Goal: Information Seeking & Learning: Learn about a topic

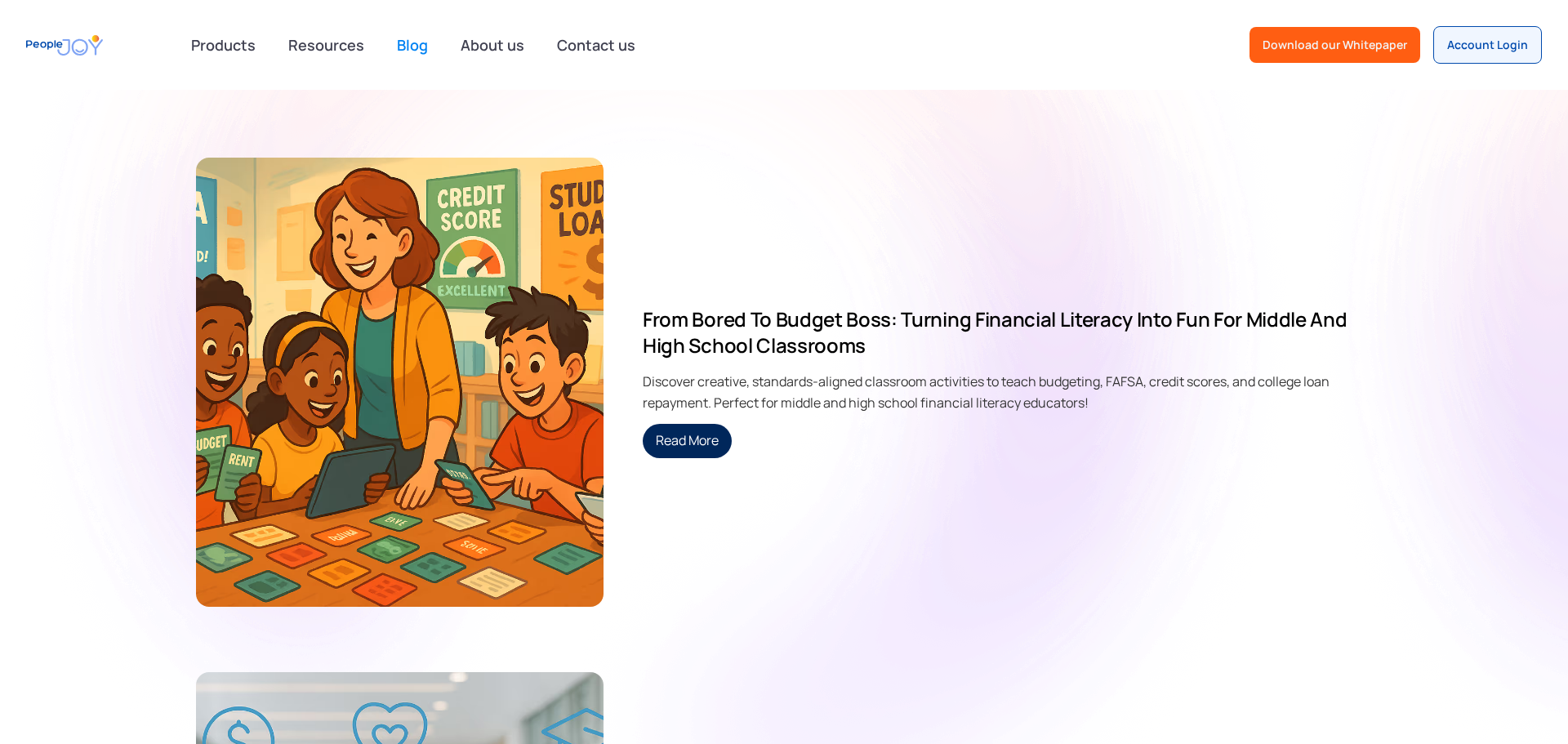
scroll to position [324, 0]
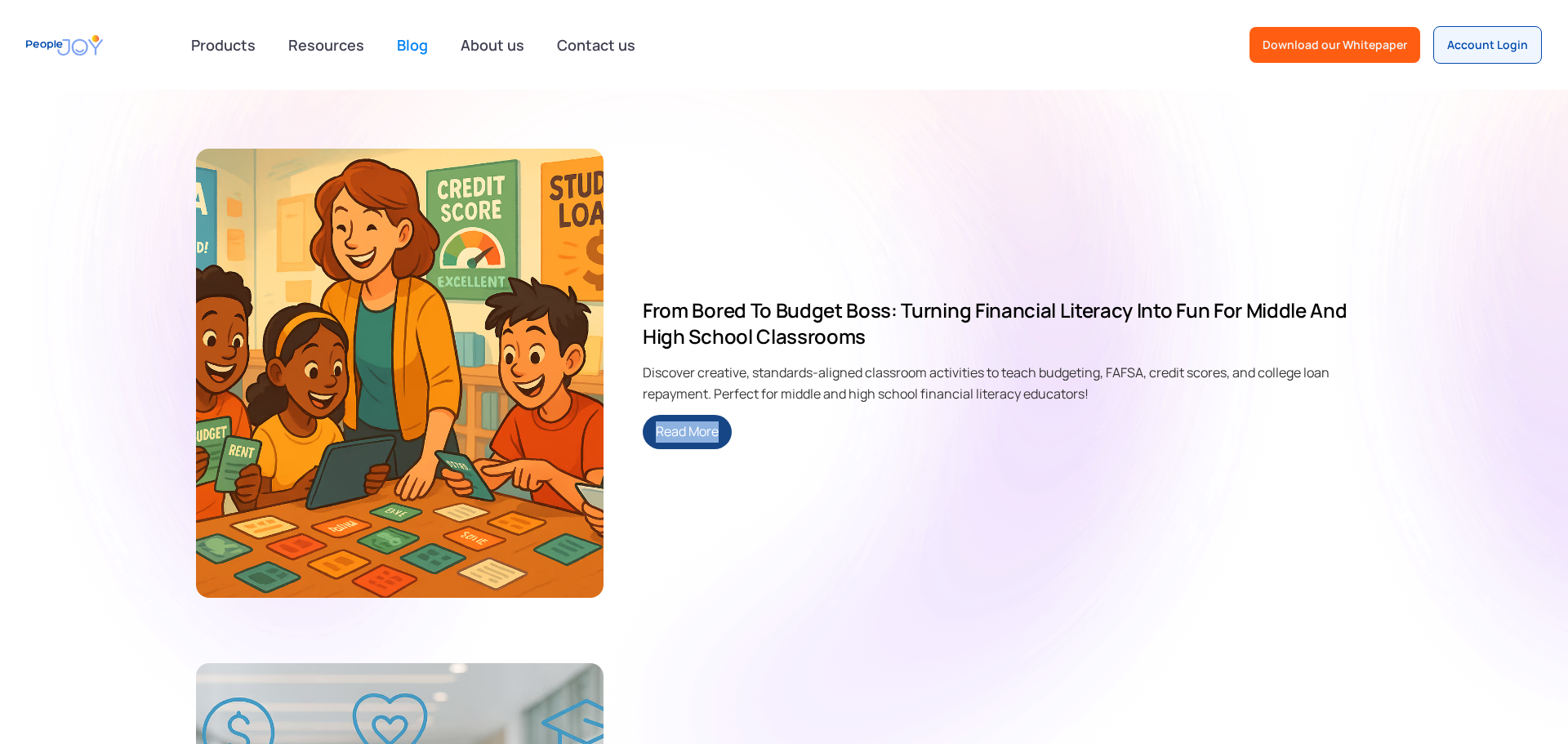
click at [701, 426] on link "Read More" at bounding box center [687, 431] width 89 height 34
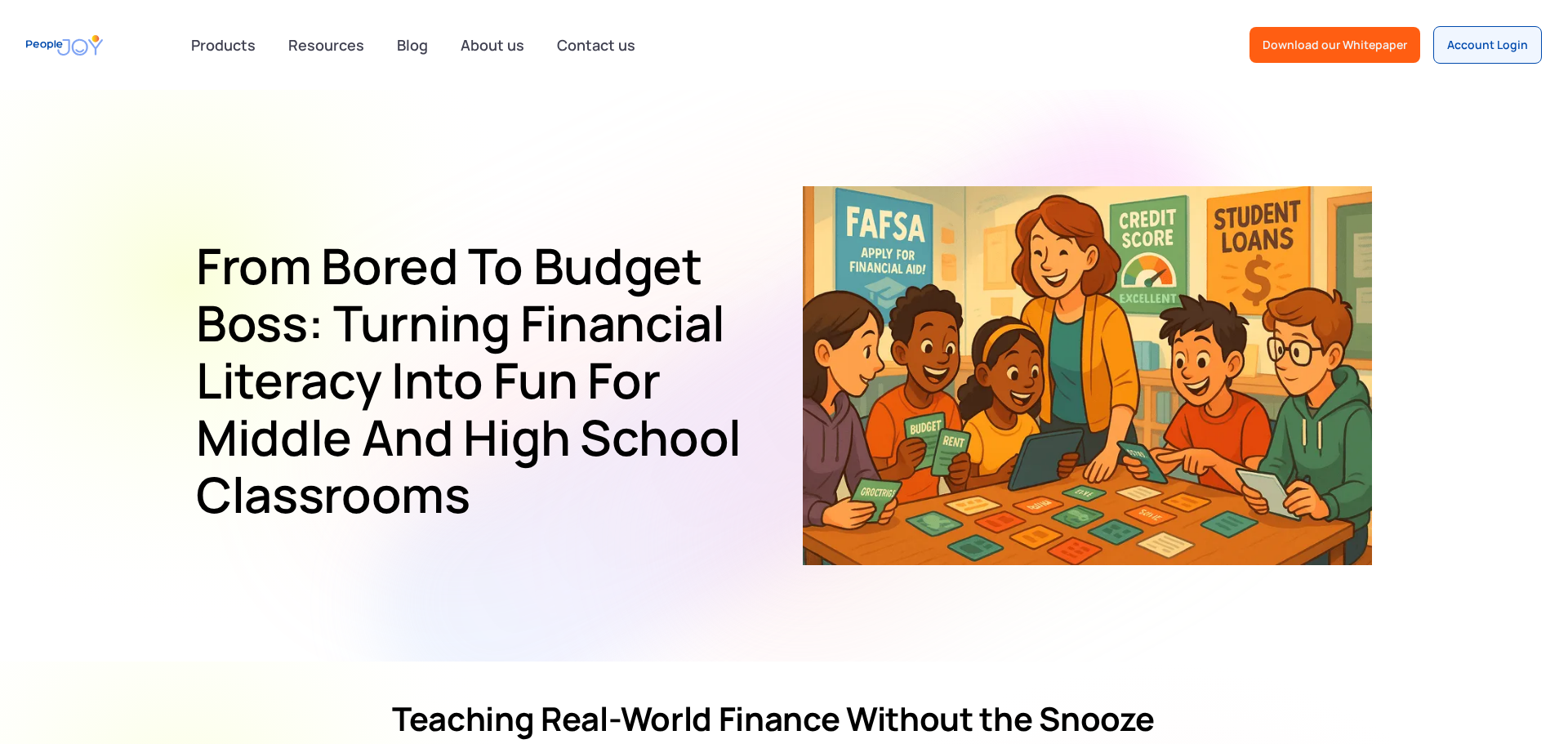
click at [294, 271] on h1 "From Bored to Budget Boss: Turning Financial Literacy into Fun for Middle and H…" at bounding box center [474, 380] width 557 height 286
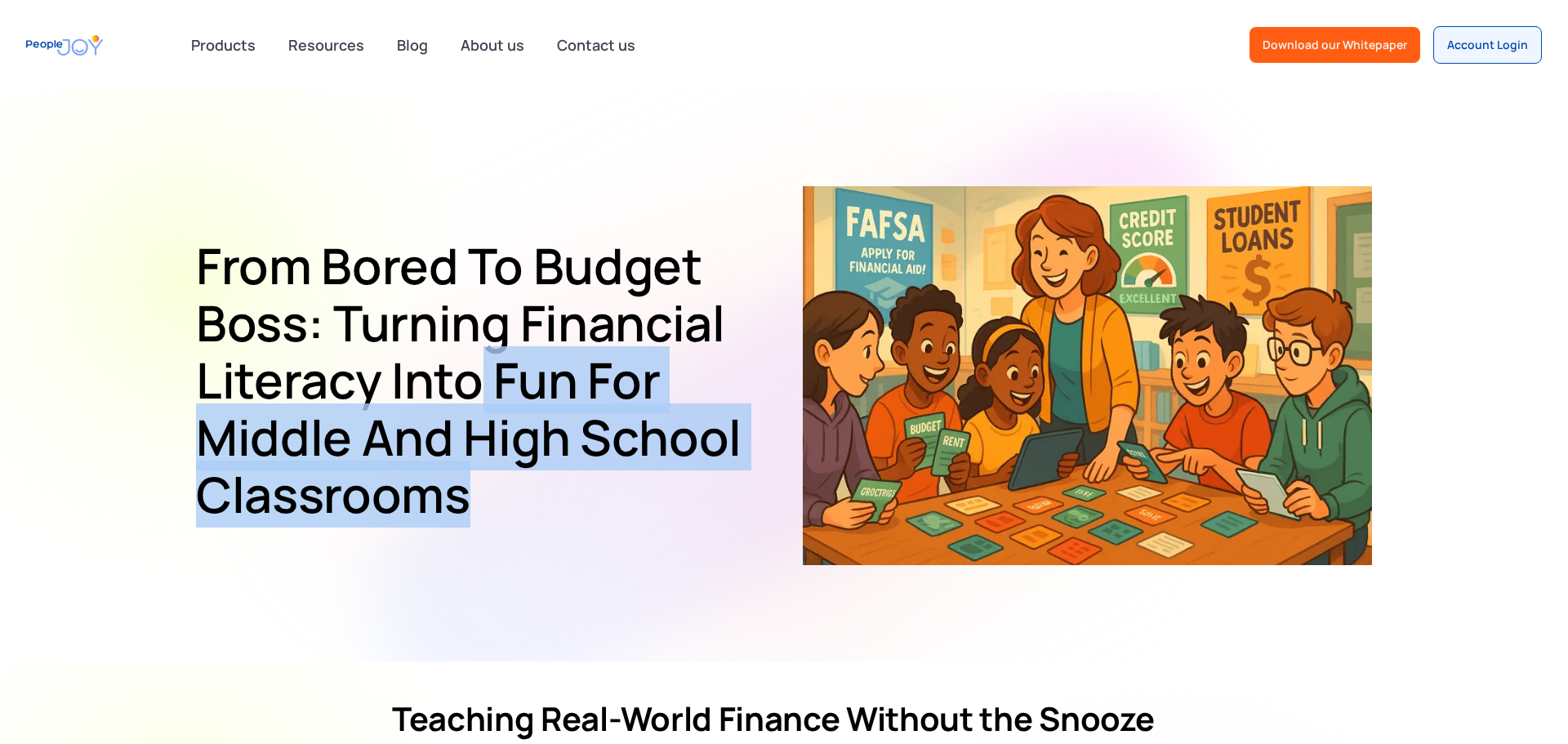
drag, startPoint x: 552, startPoint y: 513, endPoint x: 550, endPoint y: 505, distance: 8.2
click at [552, 513] on h1 "From Bored to Budget Boss: Turning Financial Literacy into Fun for Middle and H…" at bounding box center [474, 380] width 557 height 286
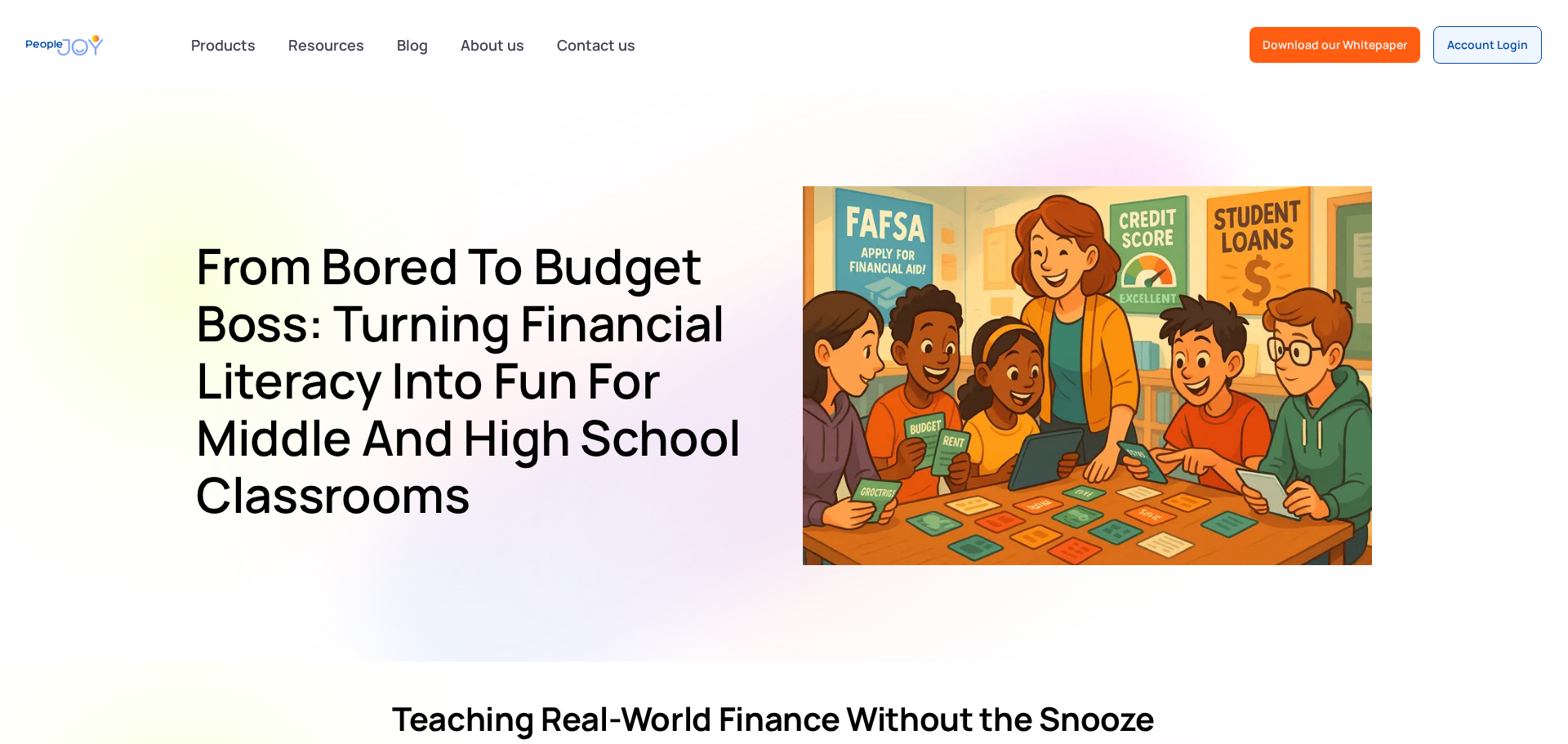
click at [260, 279] on h1 "From Bored to Budget Boss: Turning Financial Literacy into Fun for Middle and H…" at bounding box center [474, 380] width 557 height 286
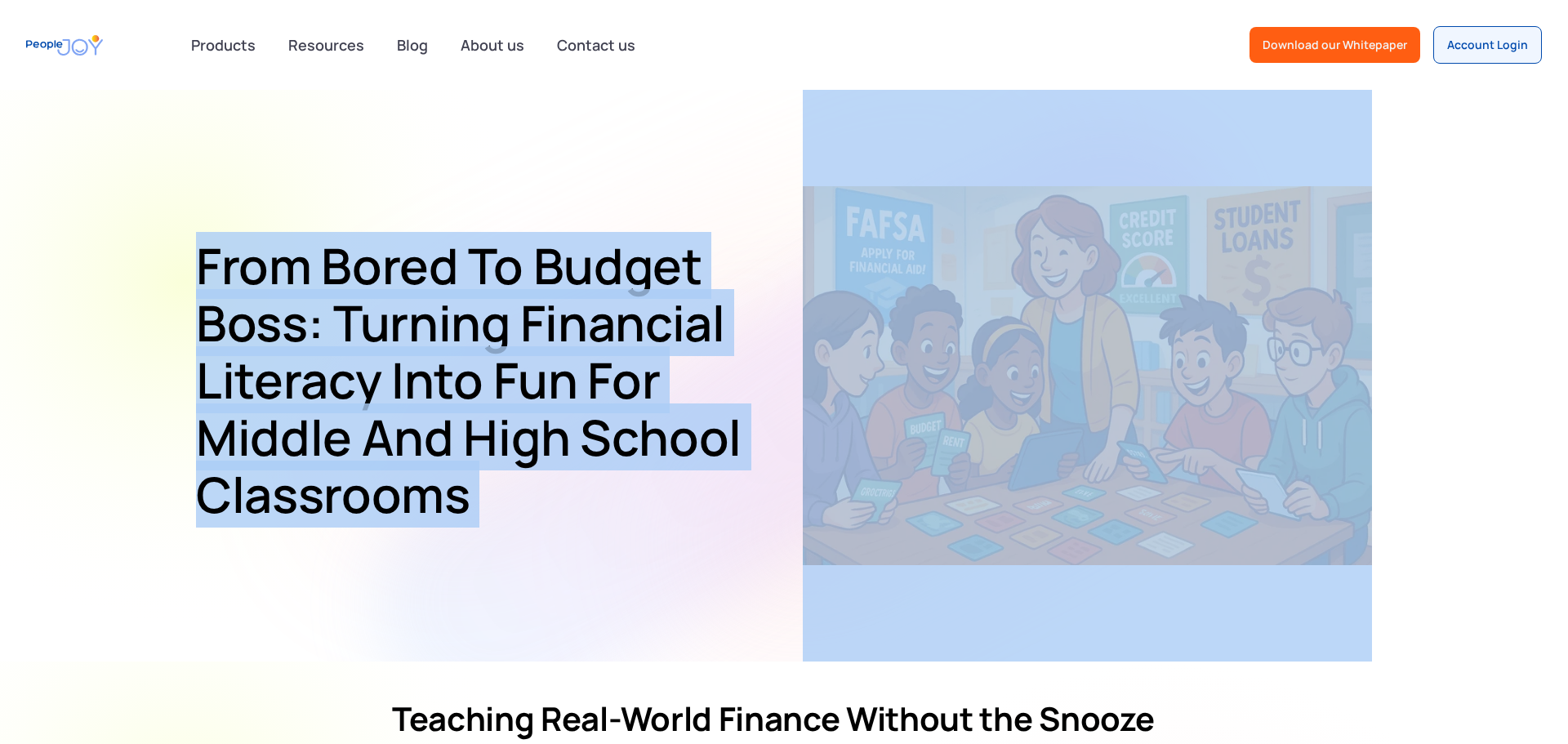
drag, startPoint x: 260, startPoint y: 279, endPoint x: 465, endPoint y: 494, distance: 297.1
click at [465, 494] on h1 "From Bored to Budget Boss: Turning Financial Literacy into Fun for Middle and H…" at bounding box center [474, 380] width 557 height 286
copy div "From Bored to Budget Boss: Turning Financial Literacy into Fun for Middle and H…"
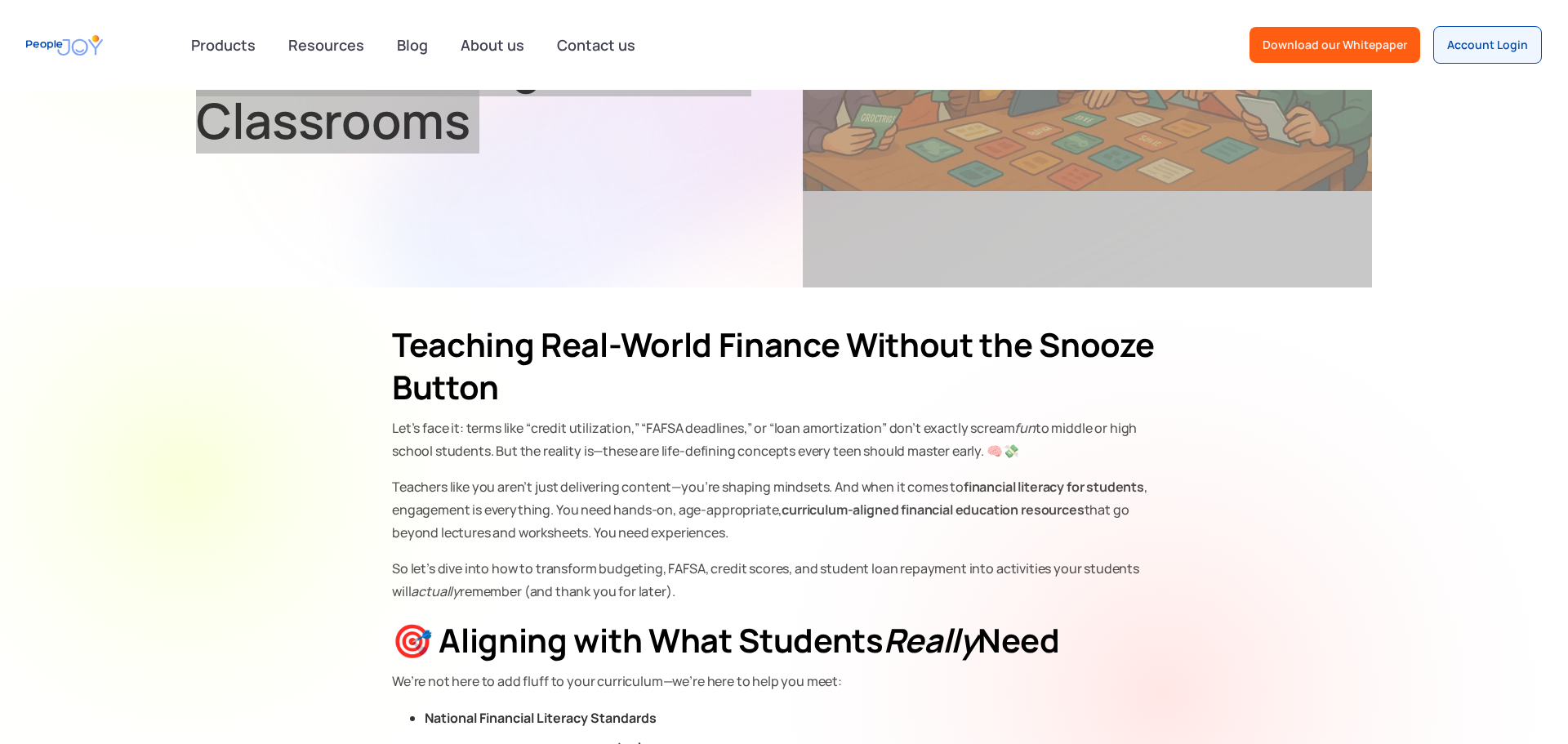
scroll to position [375, 0]
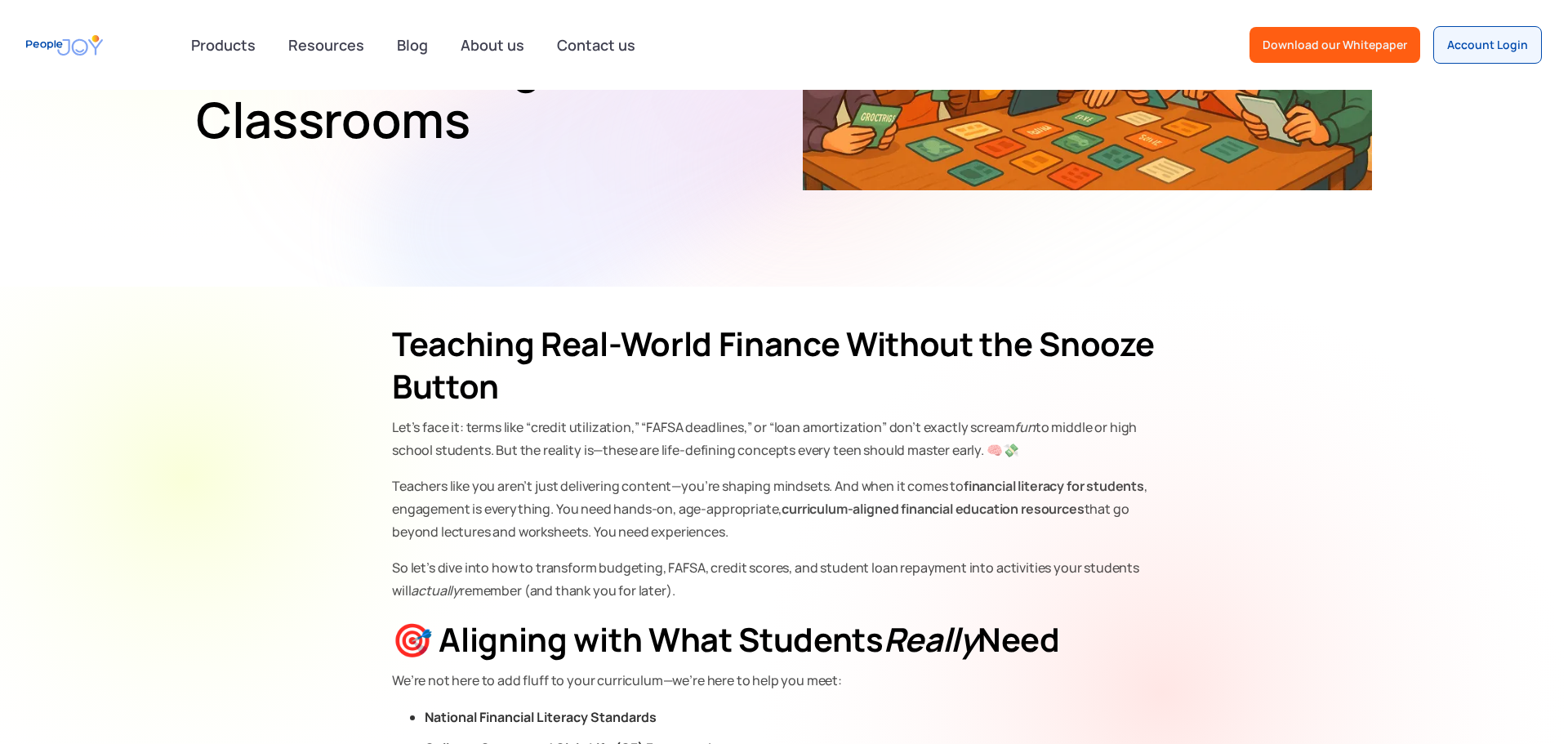
click at [415, 350] on strong "Teaching Real-World Finance Without the Snooze Button" at bounding box center [773, 364] width 762 height 87
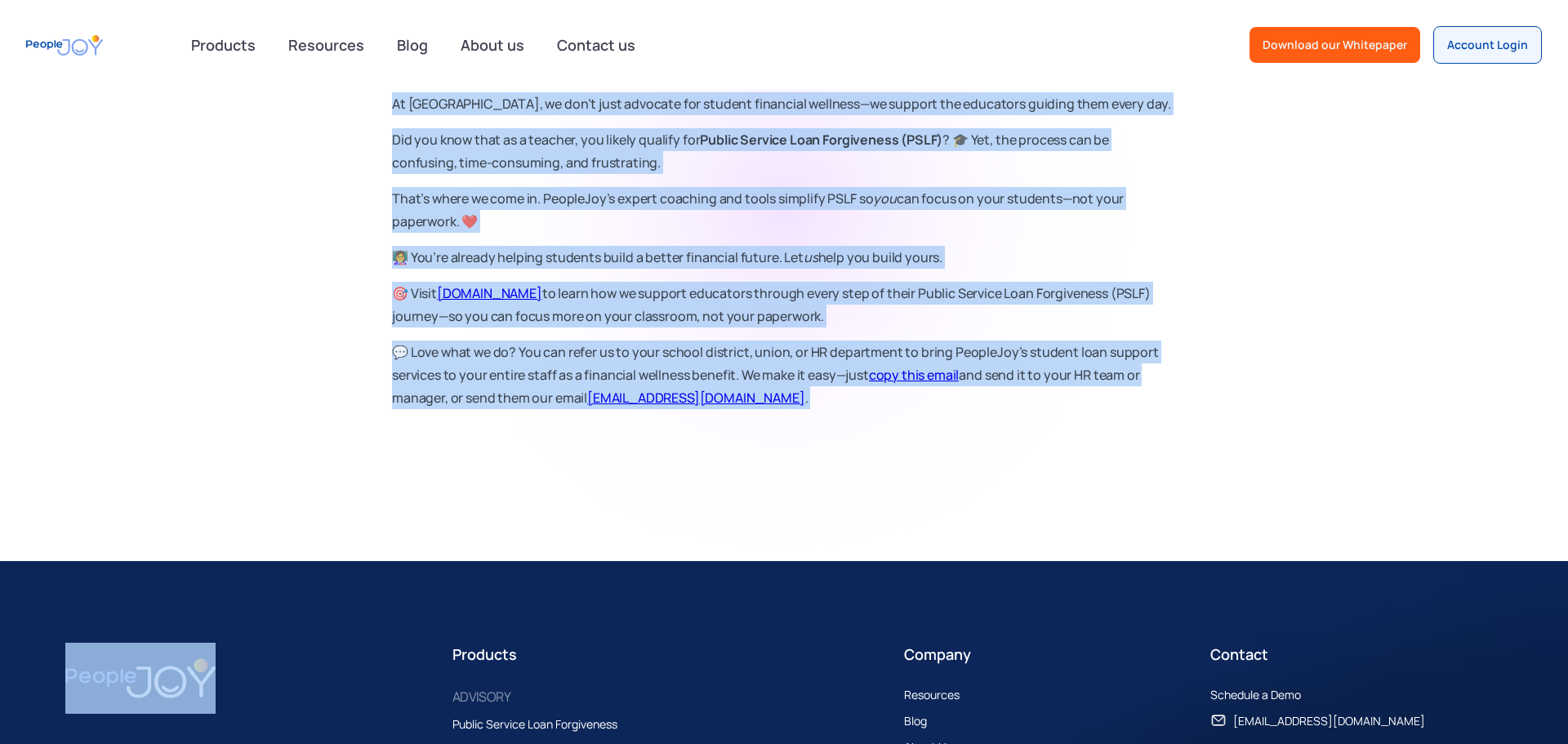
scroll to position [2715, 0]
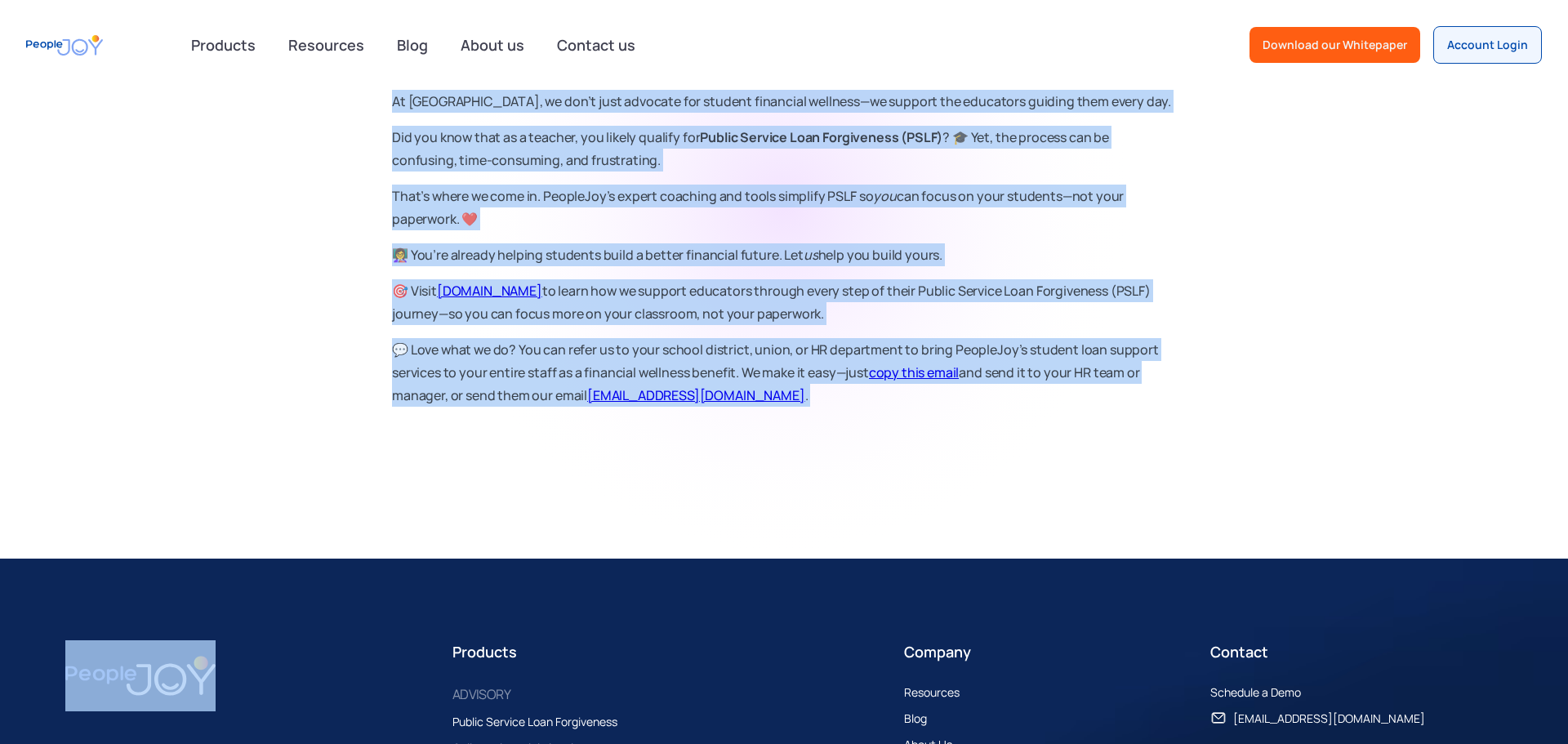
drag, startPoint x: 415, startPoint y: 350, endPoint x: 1029, endPoint y: 473, distance: 626.2
copy div "Teaching Real-World Finance Without the Snooze Button Let’s face it: terms like…"
